Goal: Information Seeking & Learning: Learn about a topic

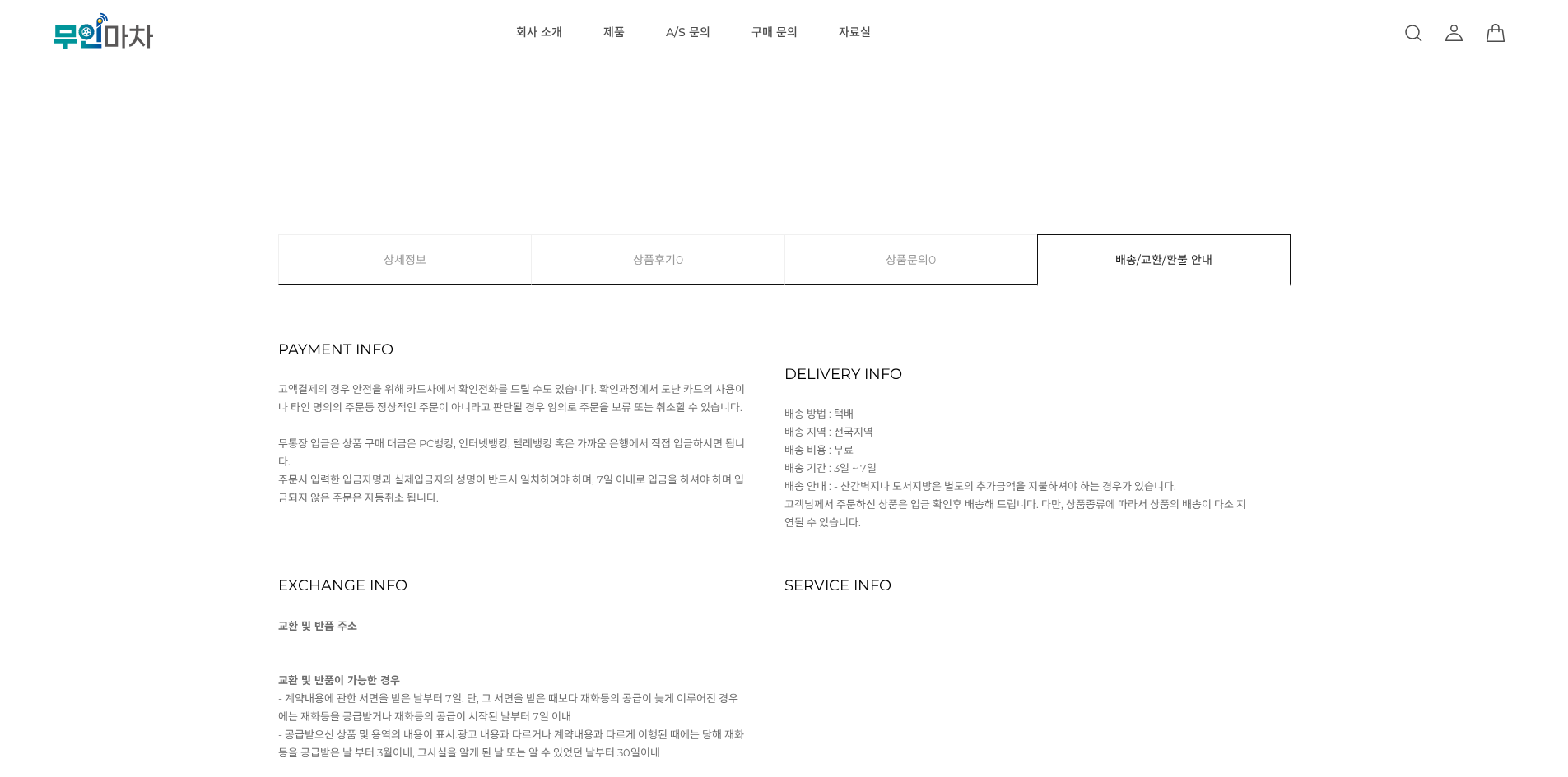
scroll to position [6762, 0]
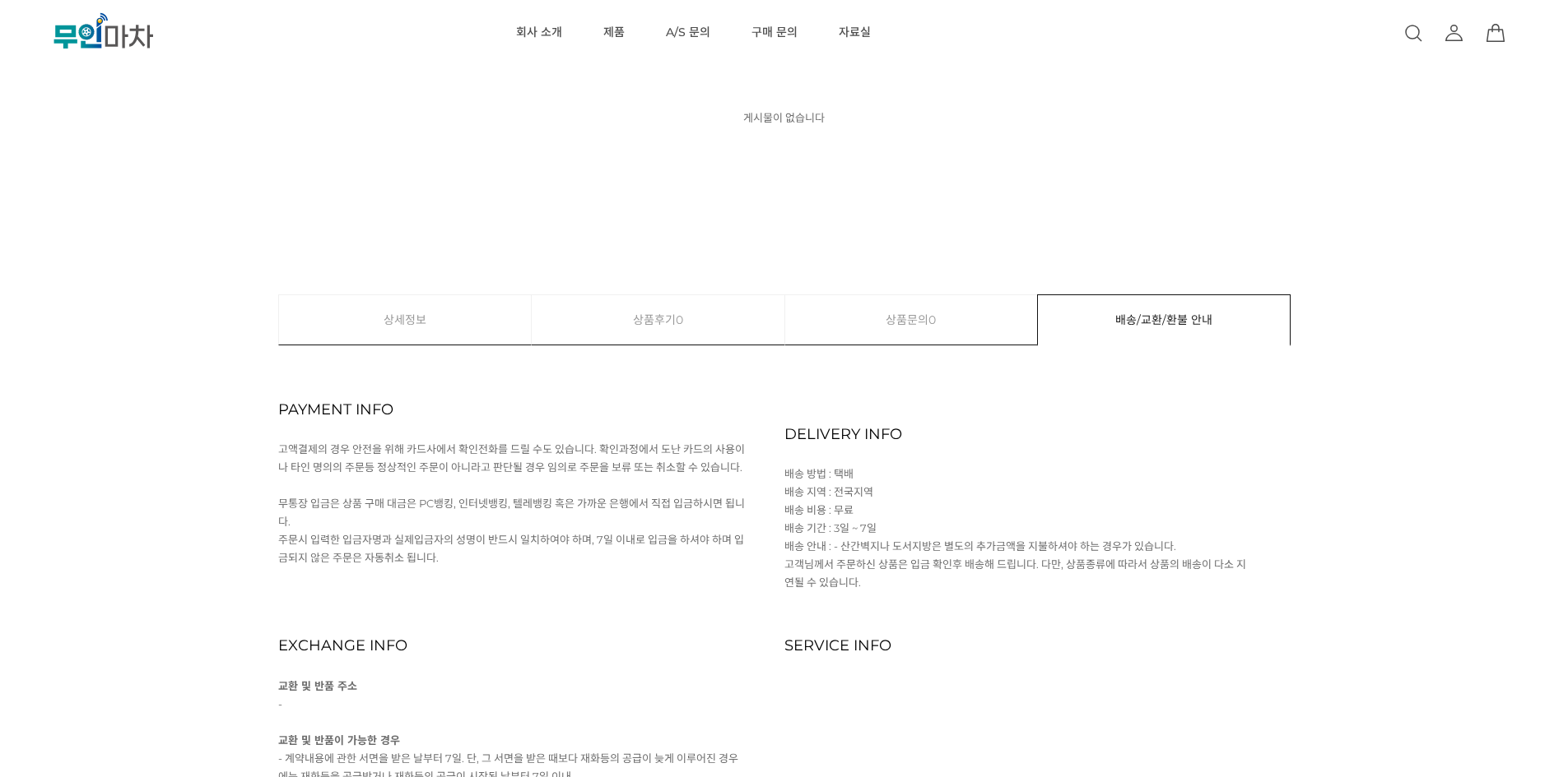
click at [352, 318] on link "상세정보" at bounding box center [405, 320] width 253 height 49
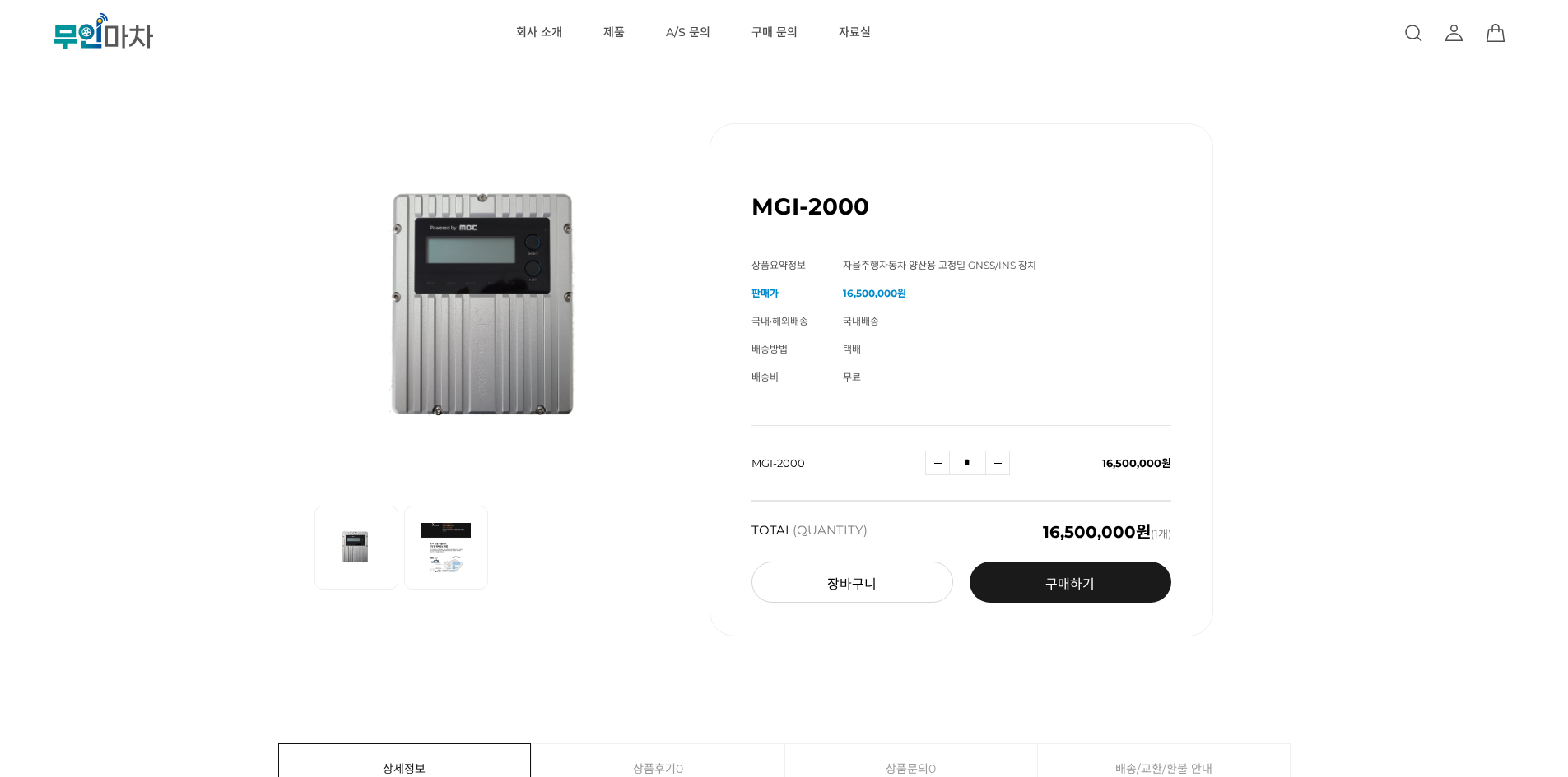
click at [946, 260] on span "자율주행자동차 양산용 고정밀 GNSS/INS 장치" at bounding box center [939, 265] width 193 height 12
click at [876, 250] on div "MGI-2000 (해외배송 가능상품) 기본 정보 상품명 MGI-2000 상품요약정보 자율주행자동차 양산용 고정밀 GNSS/INS 장치 판매가 …" at bounding box center [961, 380] width 503 height 513
click at [841, 223] on div "MGI-2000 (해외배송 가능상품)" at bounding box center [961, 200] width 419 height 70
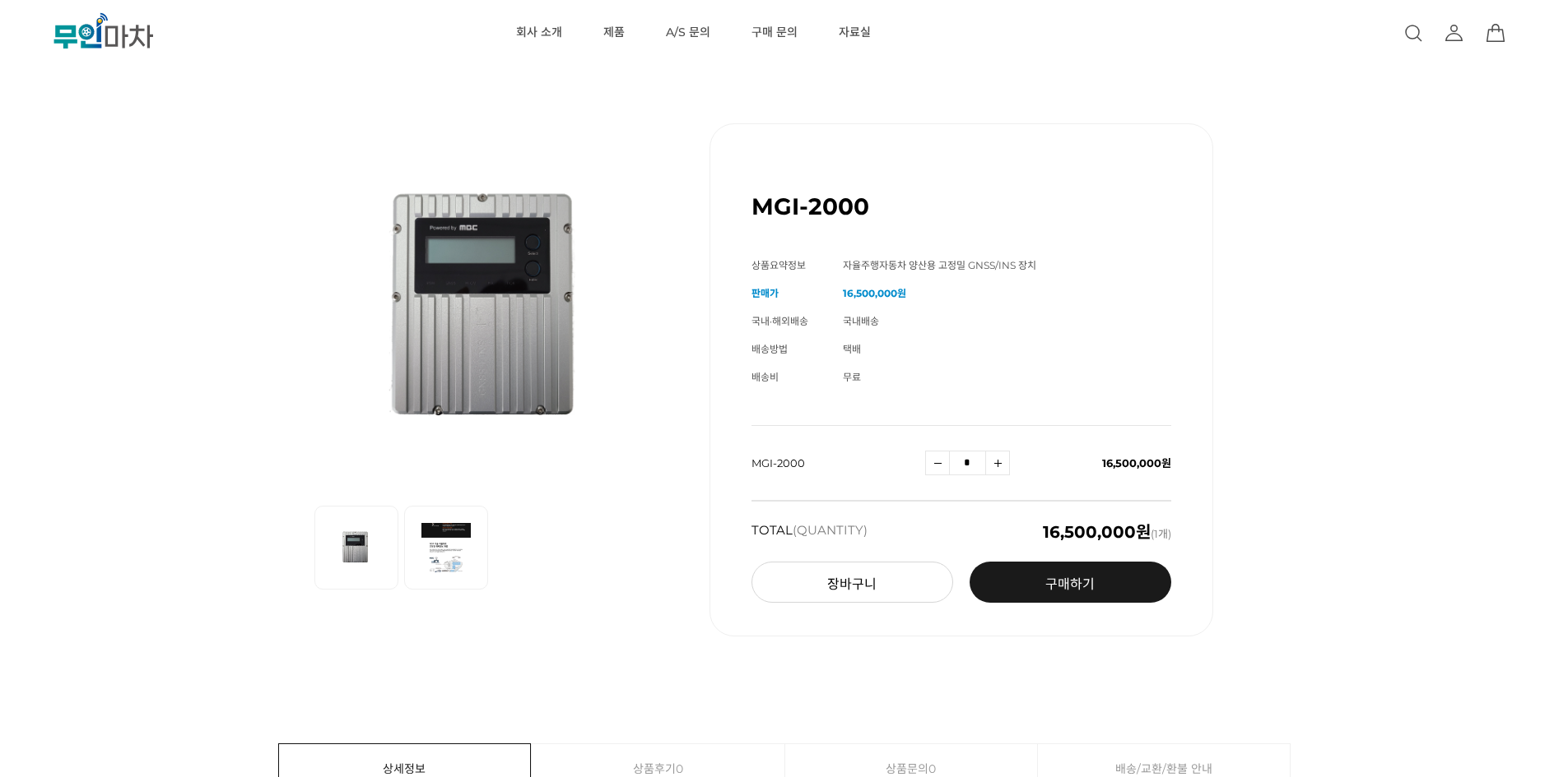
click at [834, 213] on h1 "MGI-2000" at bounding box center [810, 206] width 118 height 28
click at [834, 210] on h1 "MGI-2000" at bounding box center [810, 206] width 118 height 28
click at [445, 535] on img at bounding box center [445, 547] width 66 height 66
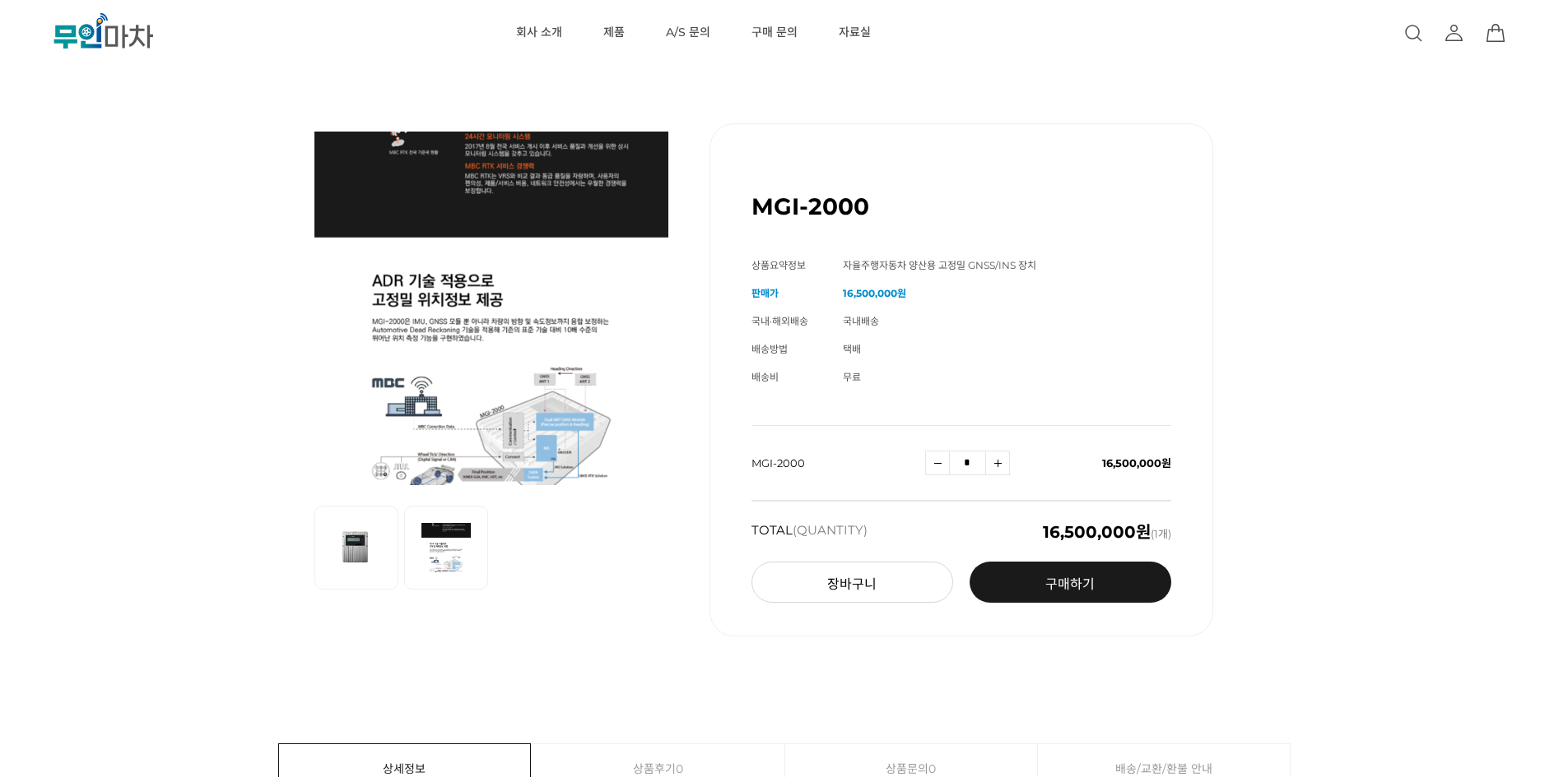
click at [351, 560] on img at bounding box center [356, 547] width 66 height 66
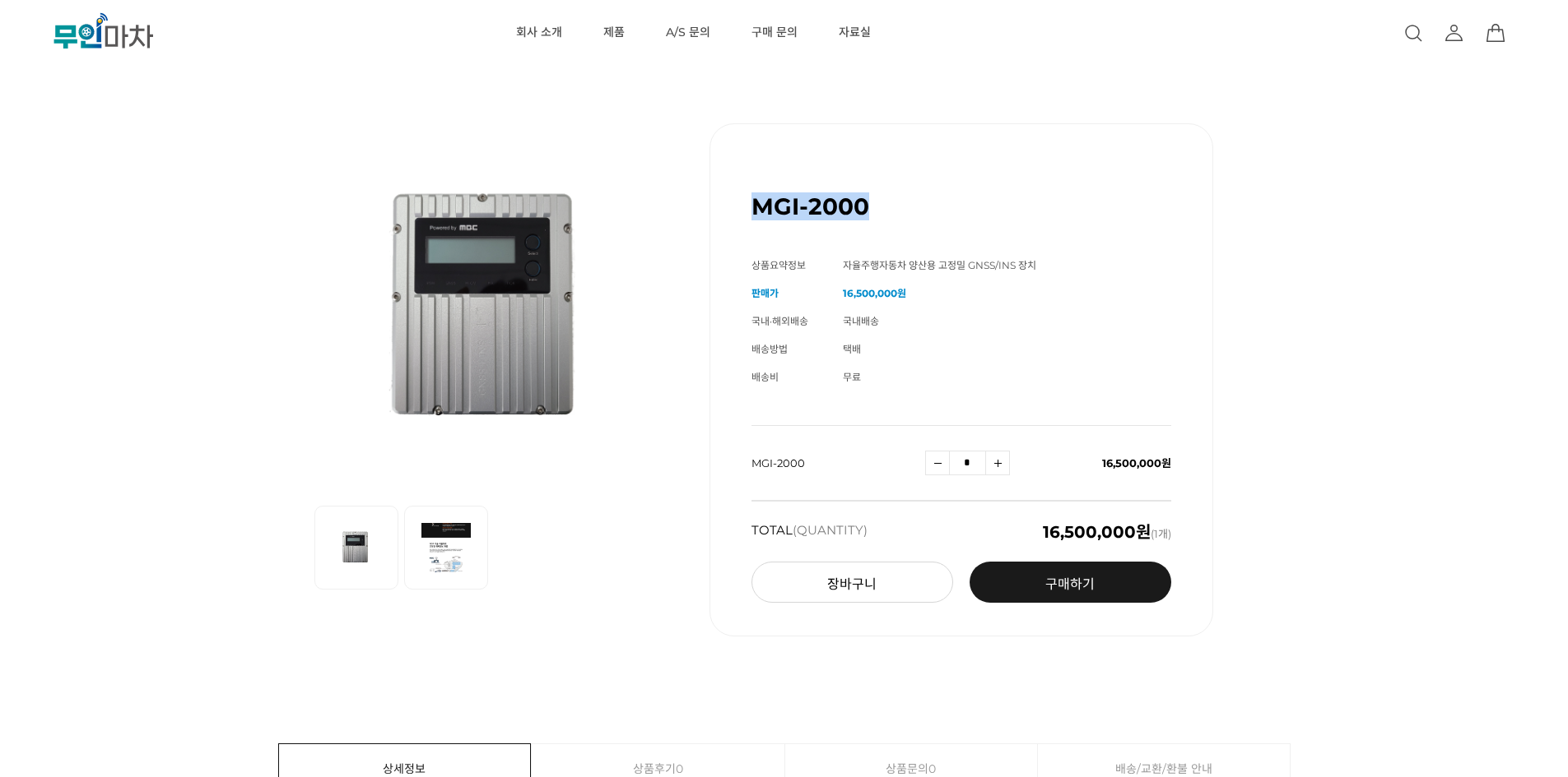
drag, startPoint x: 866, startPoint y: 208, endPoint x: 758, endPoint y: 211, distance: 108.0
click at [758, 211] on h1 "MGI-2000" at bounding box center [810, 206] width 118 height 28
click at [466, 554] on img at bounding box center [445, 547] width 66 height 66
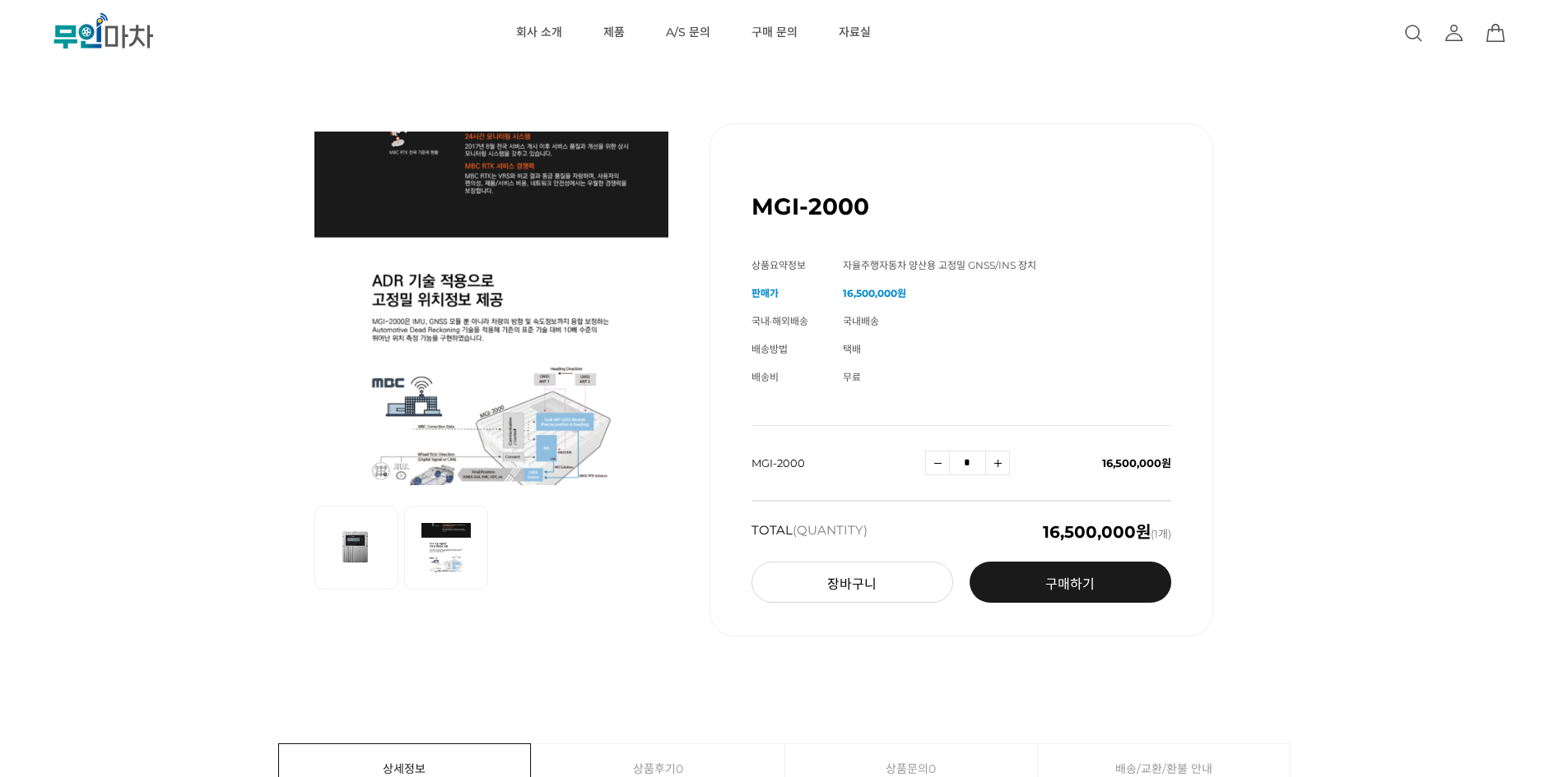
click at [365, 558] on img at bounding box center [356, 547] width 66 height 66
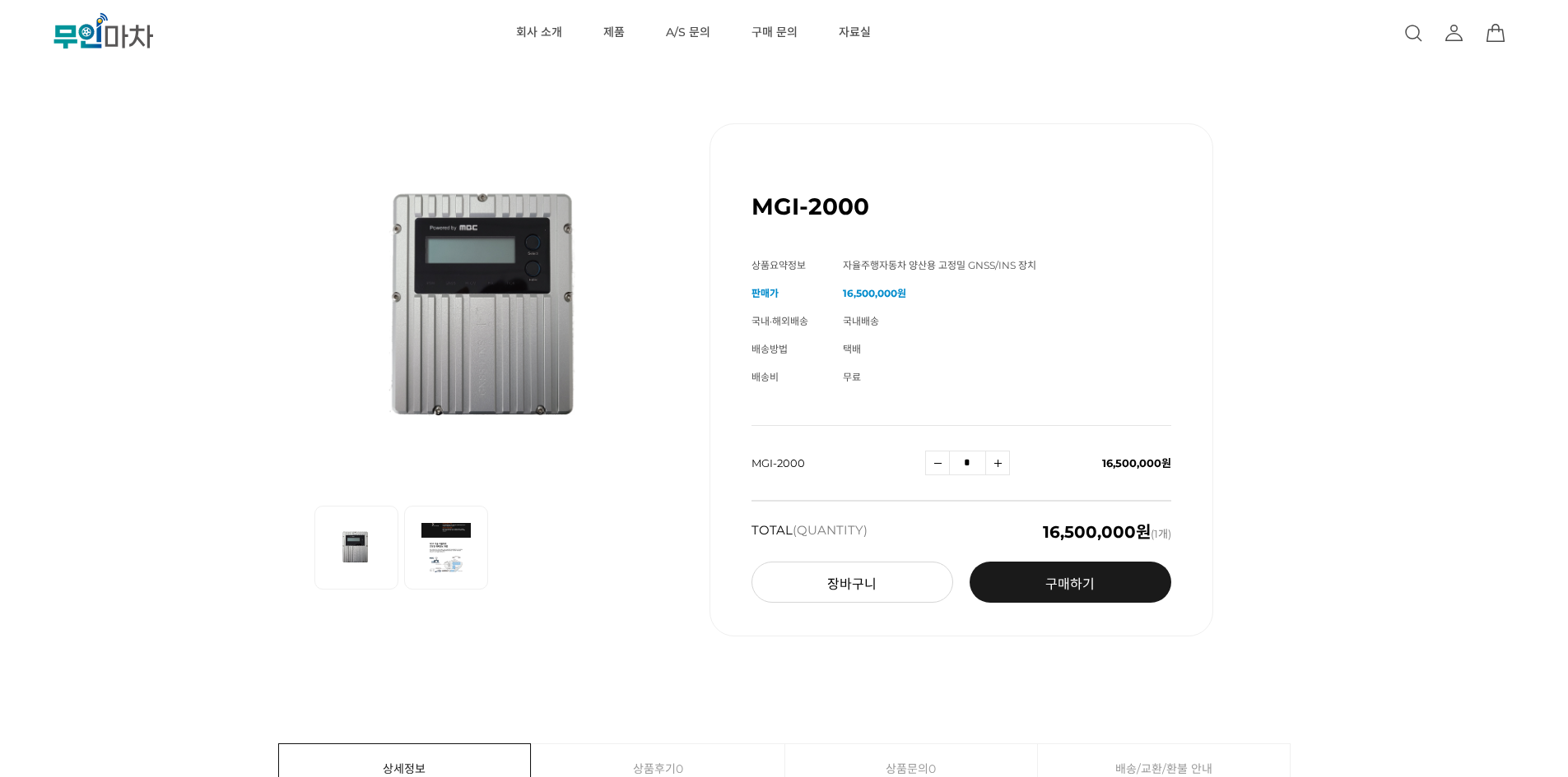
click at [833, 211] on h1 "MGI-2000" at bounding box center [810, 206] width 118 height 28
click at [943, 232] on div "MGI-2000 (해외배송 가능상품)" at bounding box center [961, 200] width 419 height 70
click at [938, 264] on span "자율주행자동차 양산용 고정밀 GNSS/INS 장치" at bounding box center [939, 265] width 193 height 12
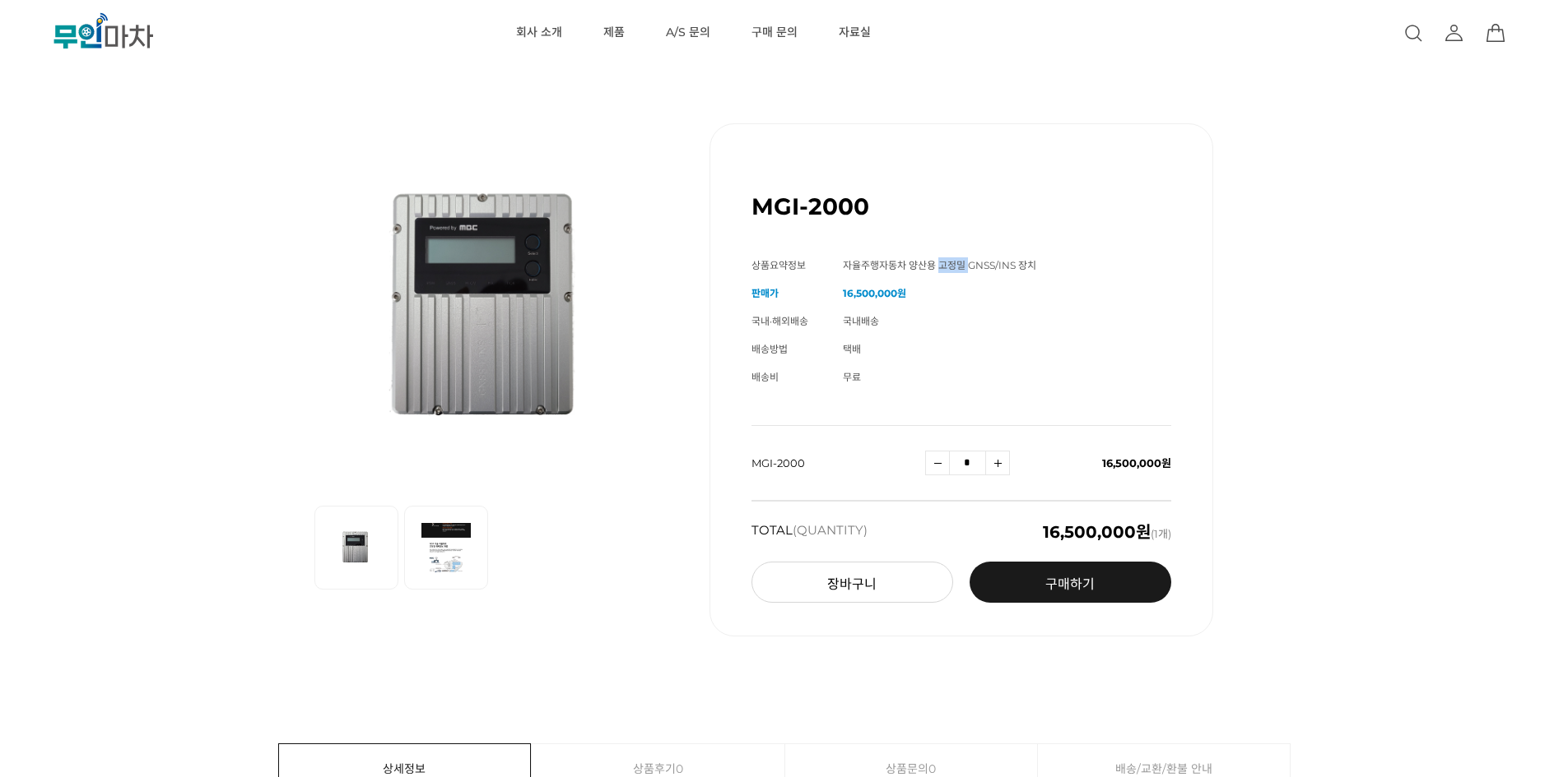
click at [938, 264] on span "자율주행자동차 양산용 고정밀 GNSS/INS 장치" at bounding box center [939, 265] width 193 height 12
click at [880, 277] on td "자율주행자동차 양산용 고정밀 GNSS/INS 장치" at bounding box center [1006, 266] width 328 height 28
click at [872, 298] on strong "16,500,000원" at bounding box center [874, 293] width 63 height 12
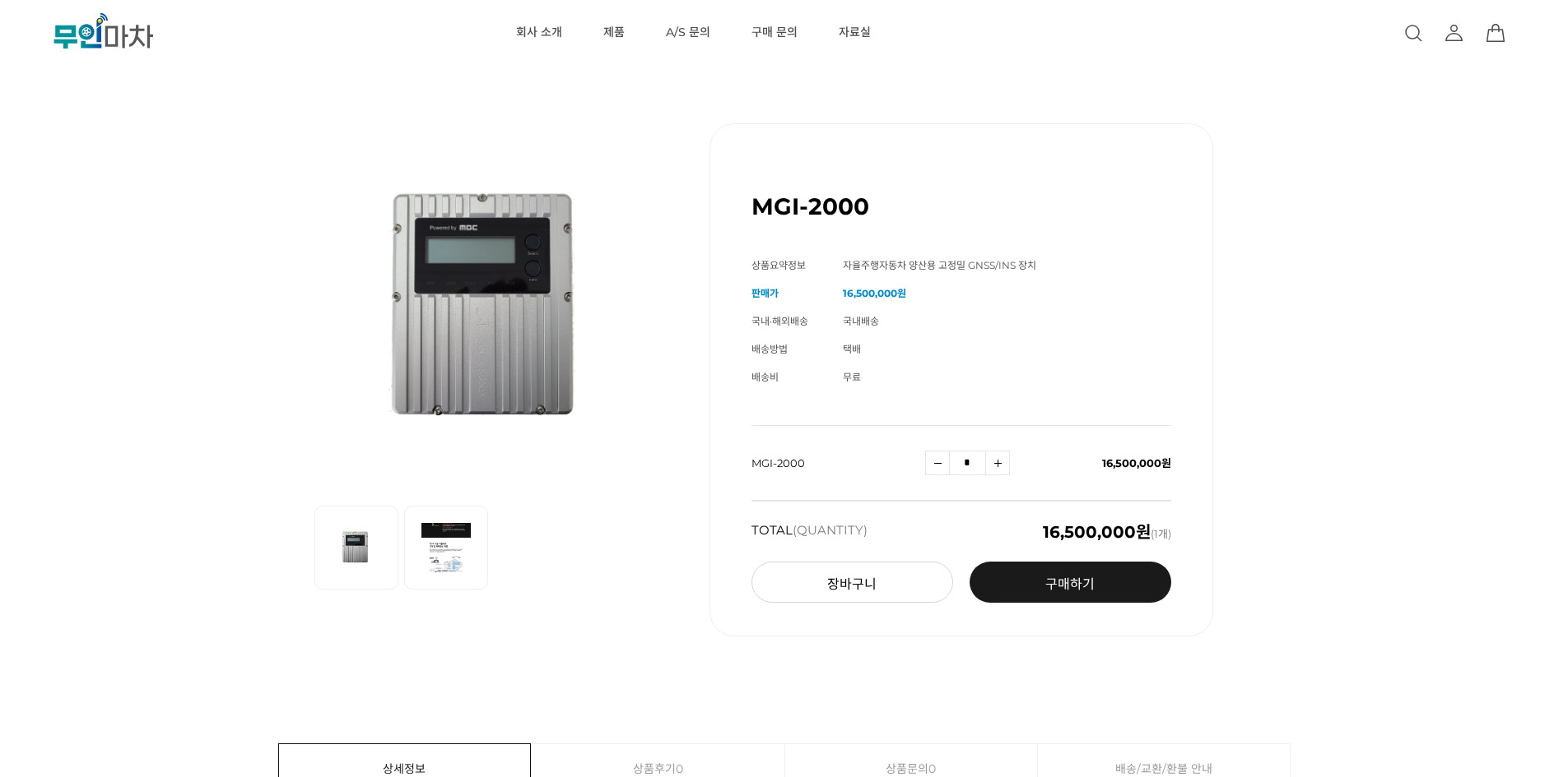
click at [870, 331] on td "국내배송" at bounding box center [1006, 322] width 328 height 28
click at [867, 325] on span "국내배송" at bounding box center [860, 321] width 36 height 12
click at [857, 356] on td "택배" at bounding box center [1006, 349] width 328 height 28
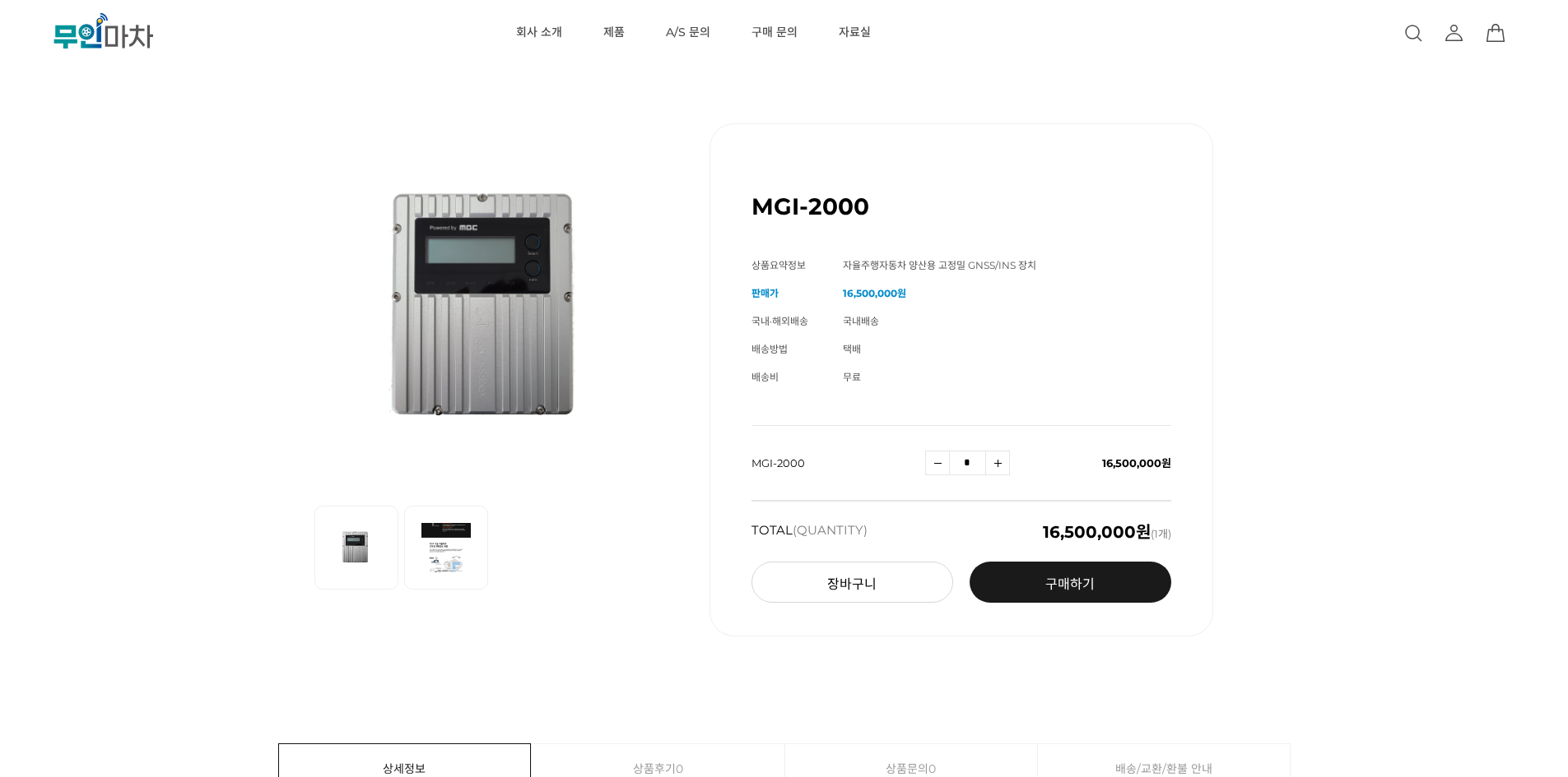
click at [857, 376] on span "무료" at bounding box center [851, 376] width 18 height 12
click at [918, 380] on td "무료" at bounding box center [1006, 377] width 328 height 28
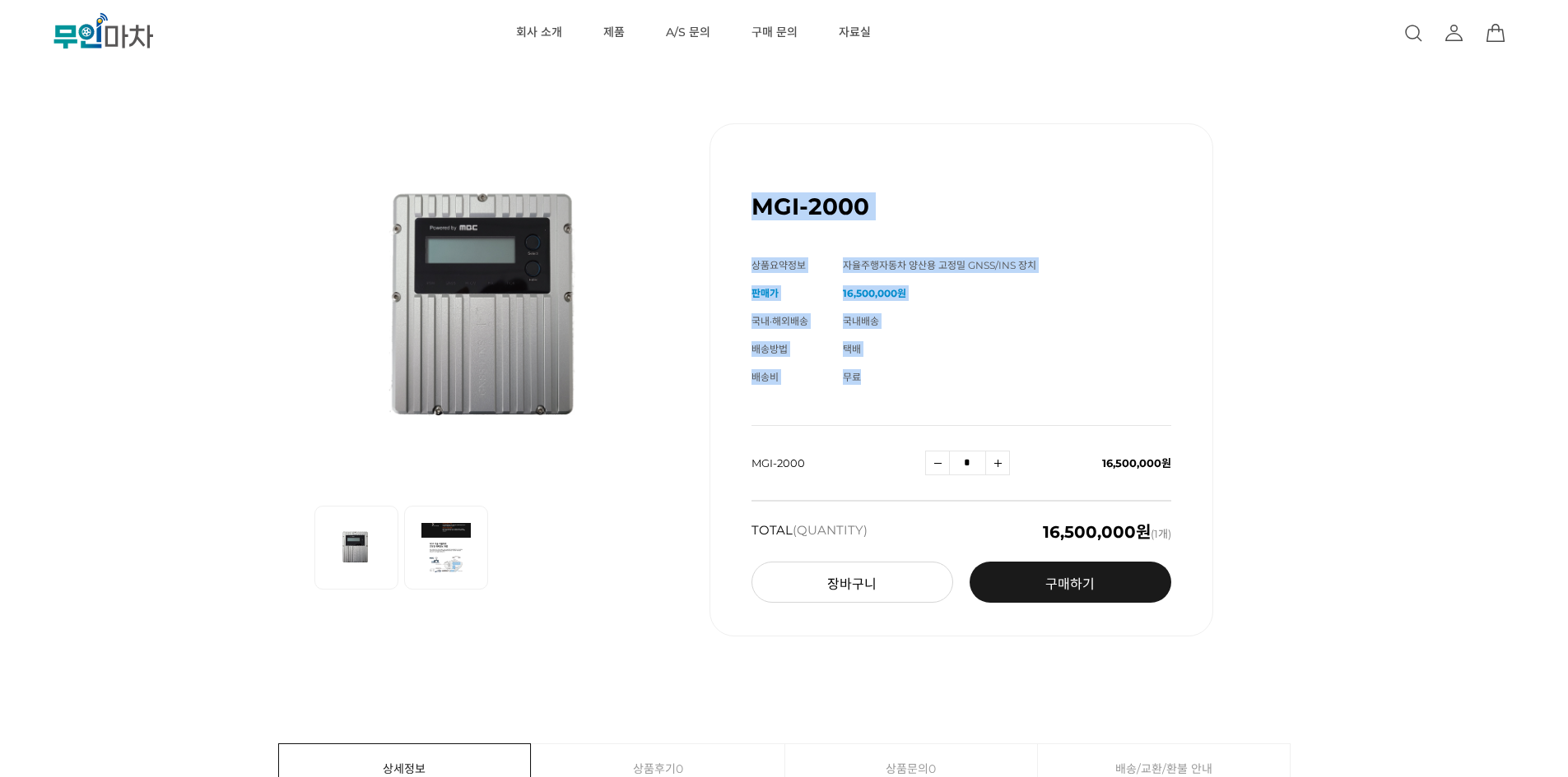
drag, startPoint x: 889, startPoint y: 388, endPoint x: 742, endPoint y: 215, distance: 227.0
click at [742, 215] on div "MGI-2000 (해외배송 가능상품) 기본 정보 상품명 MGI-2000 상품요약정보 자율주행자동차 양산용 고정밀 GNSS/INS 장치 판매가 …" at bounding box center [961, 380] width 503 height 513
drag, startPoint x: 755, startPoint y: 204, endPoint x: 917, endPoint y: 381, distance: 239.9
click at [917, 381] on div "MGI-2000 (해외배송 가능상품) 기본 정보 상품명 MGI-2000 상품요약정보 자율주행자동차 양산용 고정밀 GNSS/INS 장치 판매가 …" at bounding box center [961, 380] width 503 height 513
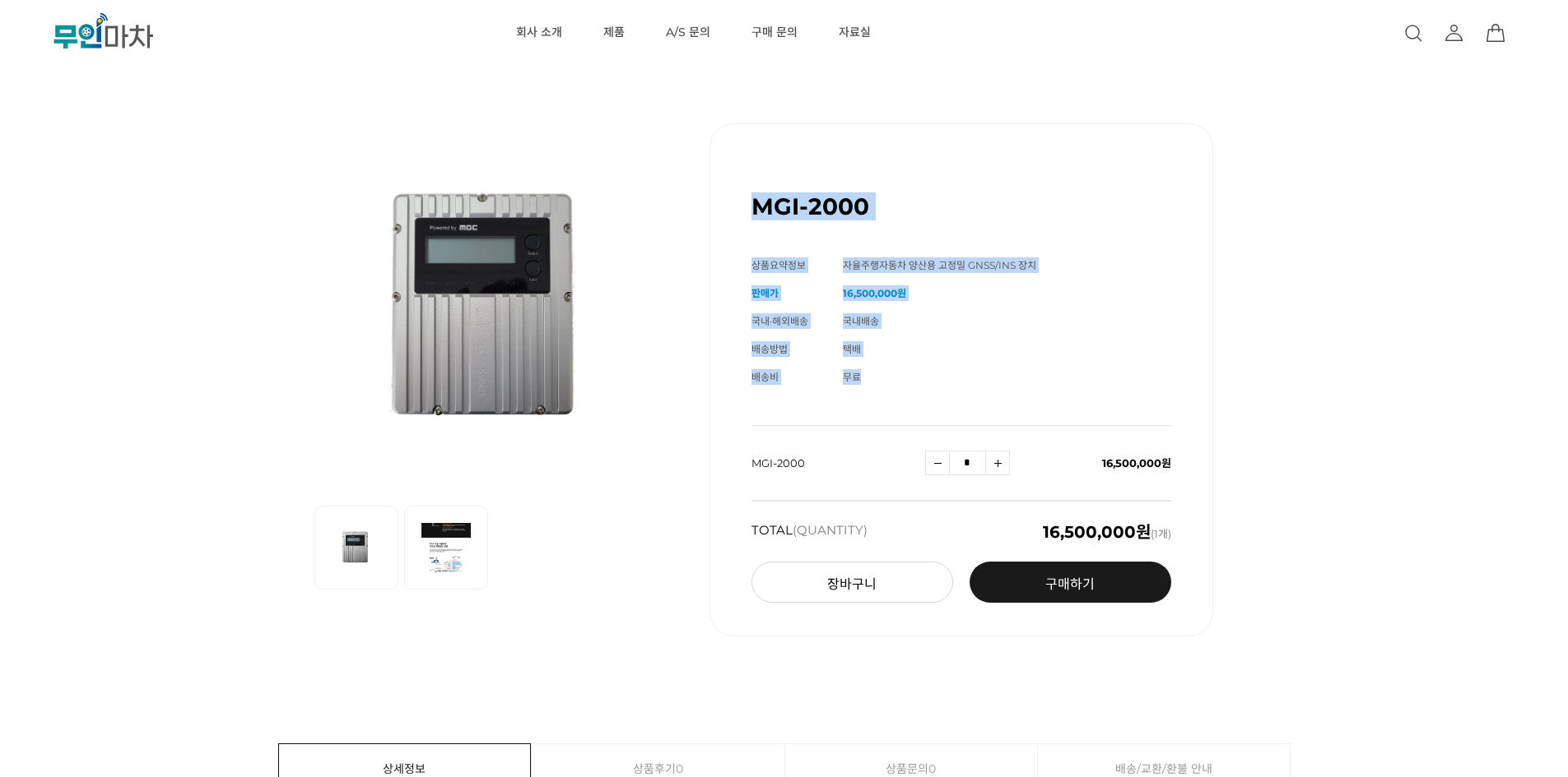
click at [917, 381] on td "무료" at bounding box center [1006, 377] width 328 height 28
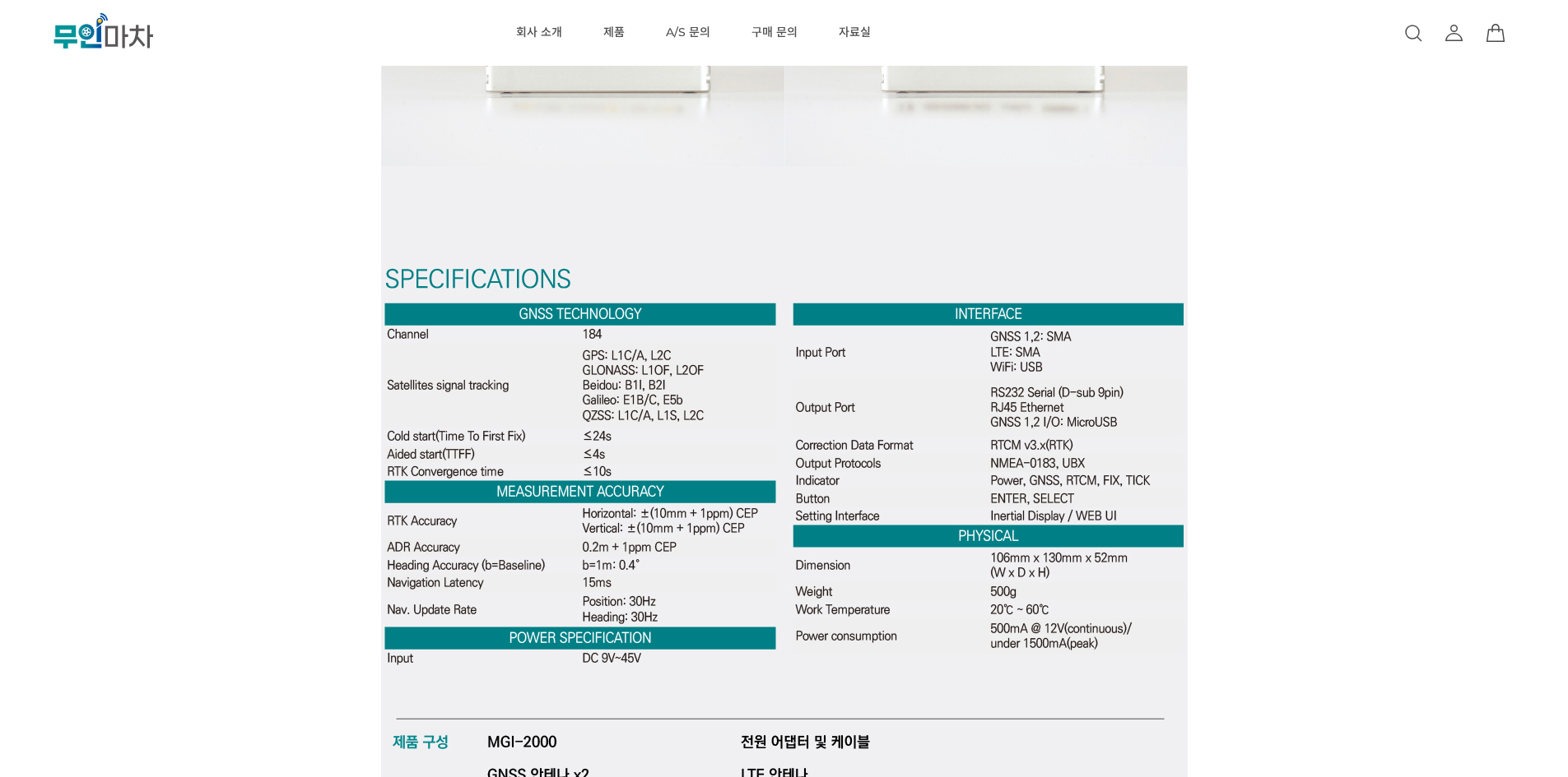
scroll to position [5428, 0]
